Goal: Task Accomplishment & Management: Use online tool/utility

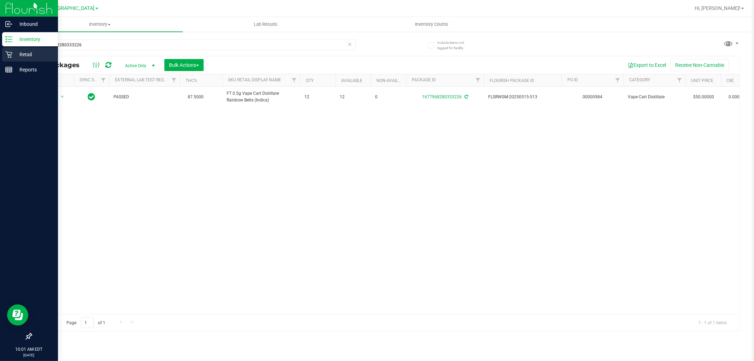
click at [29, 54] on p "Retail" at bounding box center [33, 54] width 42 height 8
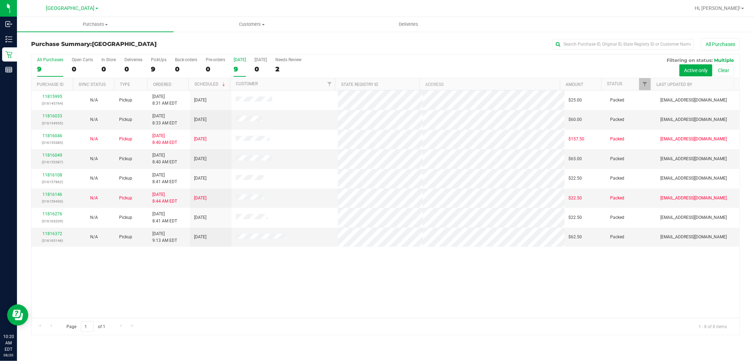
click at [240, 60] on div "[DATE]" at bounding box center [240, 59] width 12 height 5
click at [0, 0] on input "Today 9" at bounding box center [0, 0] width 0 height 0
click at [237, 60] on div "[DATE]" at bounding box center [240, 59] width 12 height 5
click at [0, 0] on input "Today 8" at bounding box center [0, 0] width 0 height 0
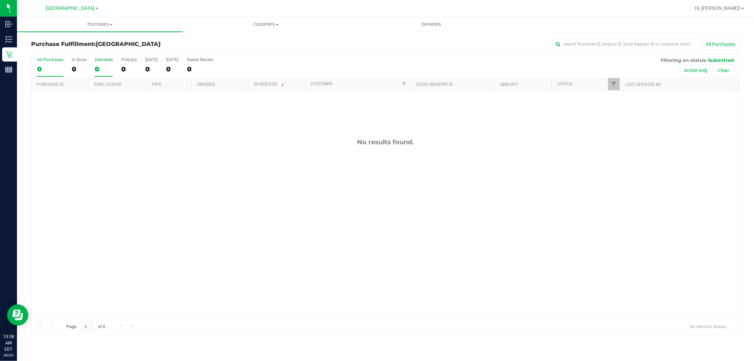
click at [107, 59] on div "Deliveries" at bounding box center [104, 59] width 18 height 5
click at [0, 0] on input "Deliveries 0" at bounding box center [0, 0] width 0 height 0
click at [612, 85] on span "Filter" at bounding box center [614, 84] width 6 height 6
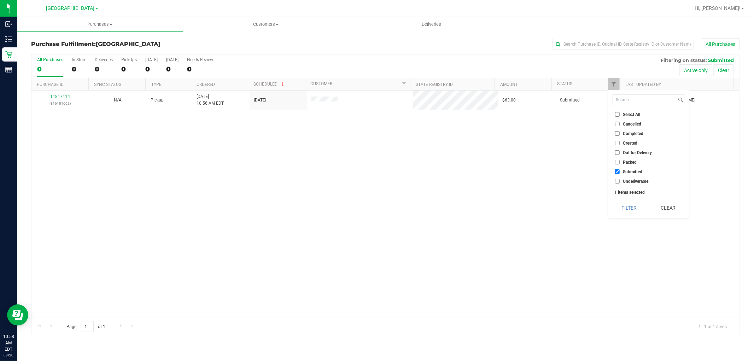
click at [616, 161] on input "Packed" at bounding box center [617, 162] width 5 height 5
checkbox input "true"
click at [629, 211] on button "Filter" at bounding box center [629, 208] width 34 height 16
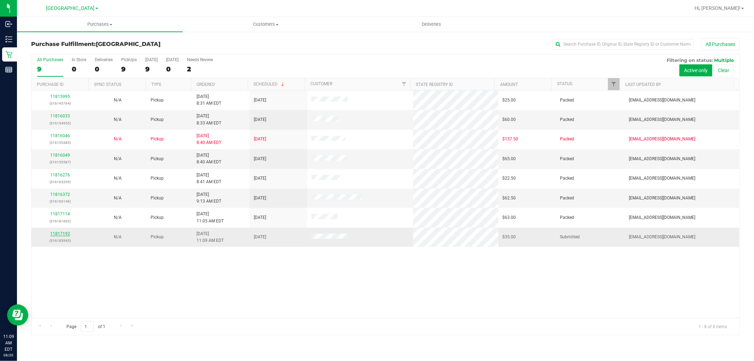
click at [58, 234] on link "11817192" at bounding box center [60, 233] width 20 height 5
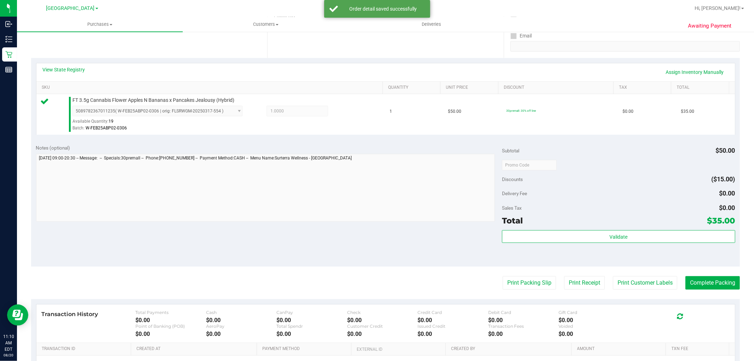
scroll to position [217, 0]
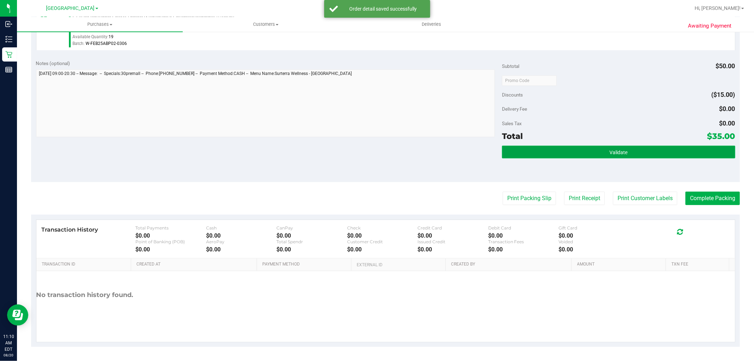
click at [580, 147] on button "Validate" at bounding box center [618, 152] width 233 height 13
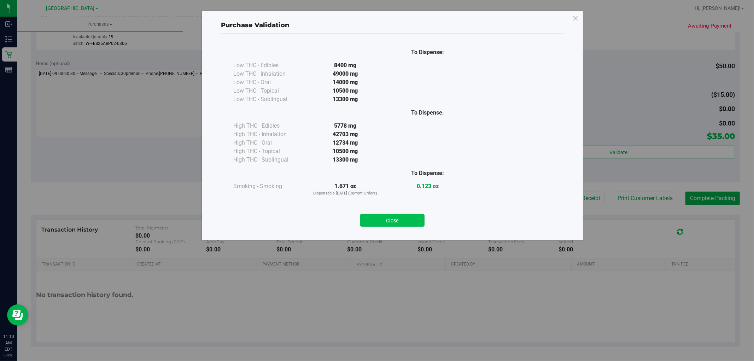
click at [379, 217] on button "Close" at bounding box center [392, 220] width 64 height 13
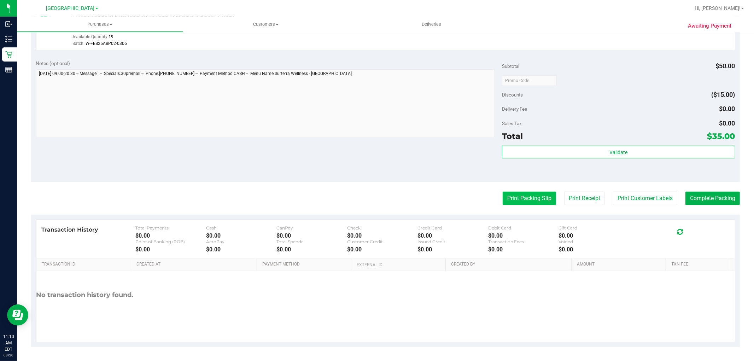
click at [503, 197] on button "Print Packing Slip" at bounding box center [529, 198] width 53 height 13
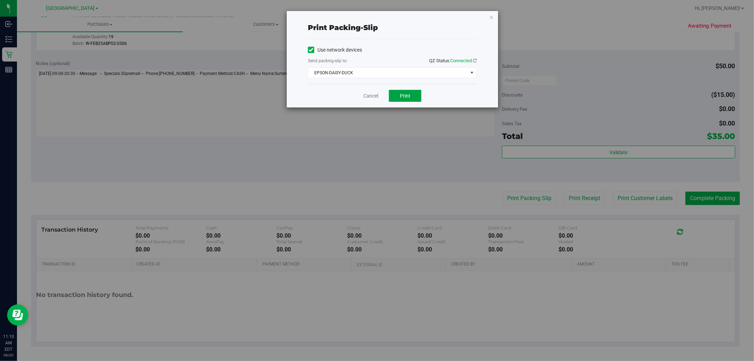
click at [397, 96] on button "Print" at bounding box center [405, 96] width 33 height 12
click at [493, 15] on icon "button" at bounding box center [491, 17] width 5 height 8
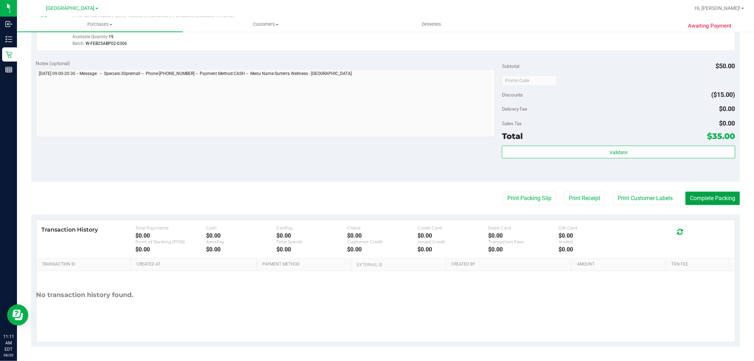
click at [708, 202] on button "Complete Packing" at bounding box center [712, 198] width 54 height 13
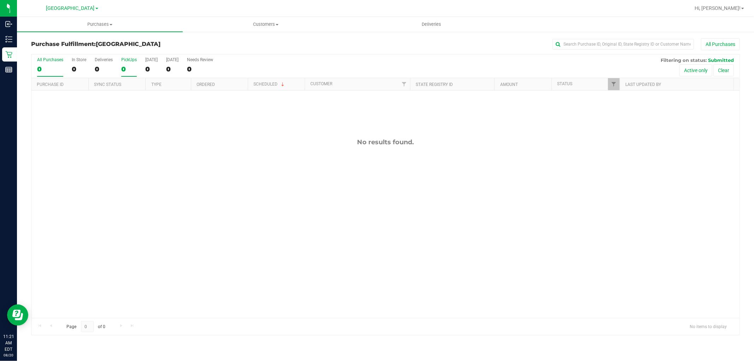
click at [131, 59] on div "PickUps" at bounding box center [129, 59] width 16 height 5
click at [0, 0] on input "PickUps 0" at bounding box center [0, 0] width 0 height 0
click at [613, 85] on span "Filter" at bounding box center [614, 84] width 6 height 6
click at [615, 161] on input "Packed" at bounding box center [617, 162] width 5 height 5
checkbox input "true"
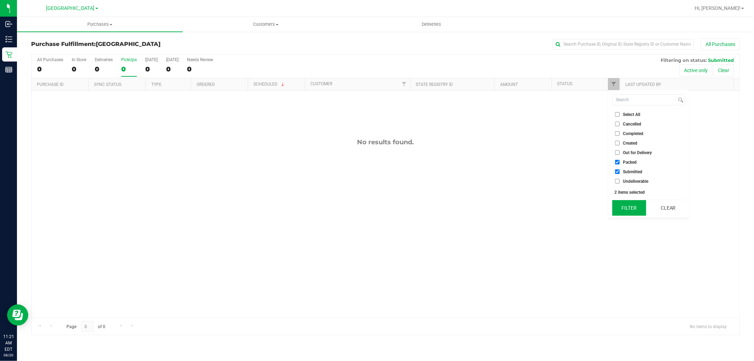
click at [628, 209] on button "Filter" at bounding box center [629, 208] width 34 height 16
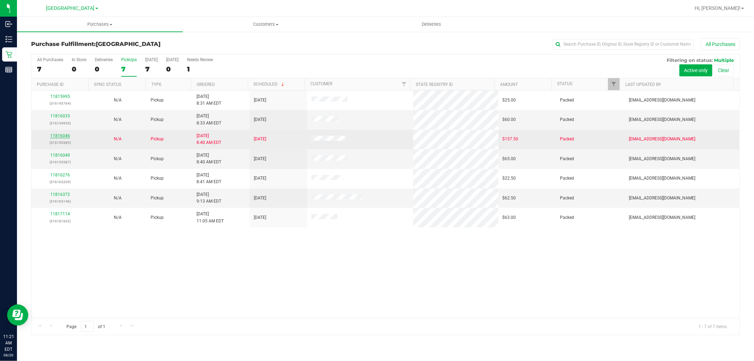
click at [65, 136] on link "11816046" at bounding box center [60, 135] width 20 height 5
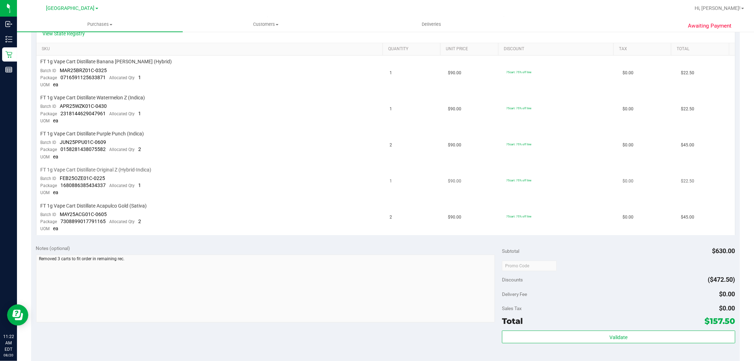
scroll to position [157, 0]
